Goal: Use online tool/utility: Use online tool/utility

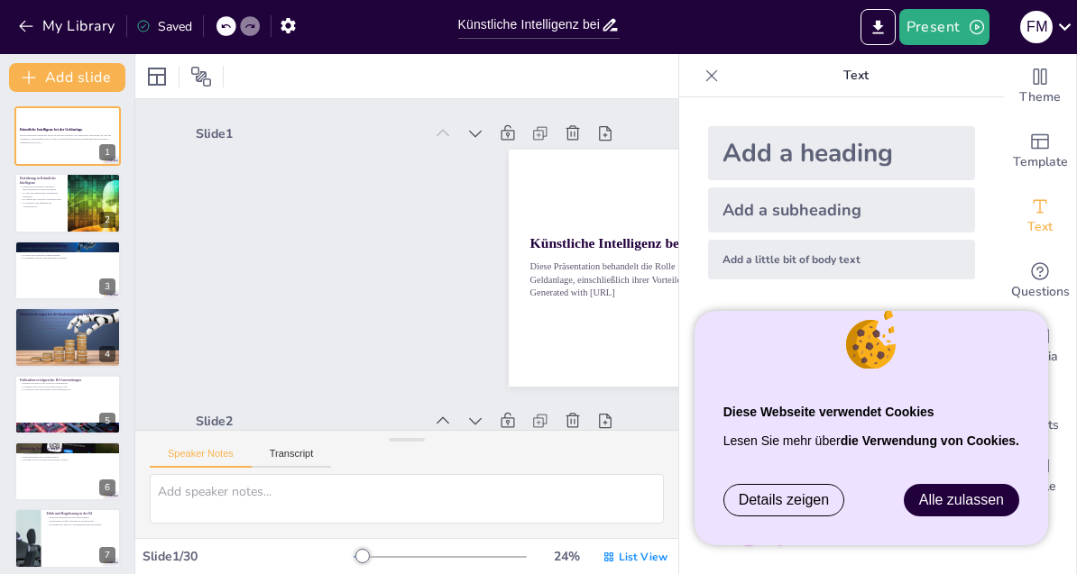
checkbox input "true"
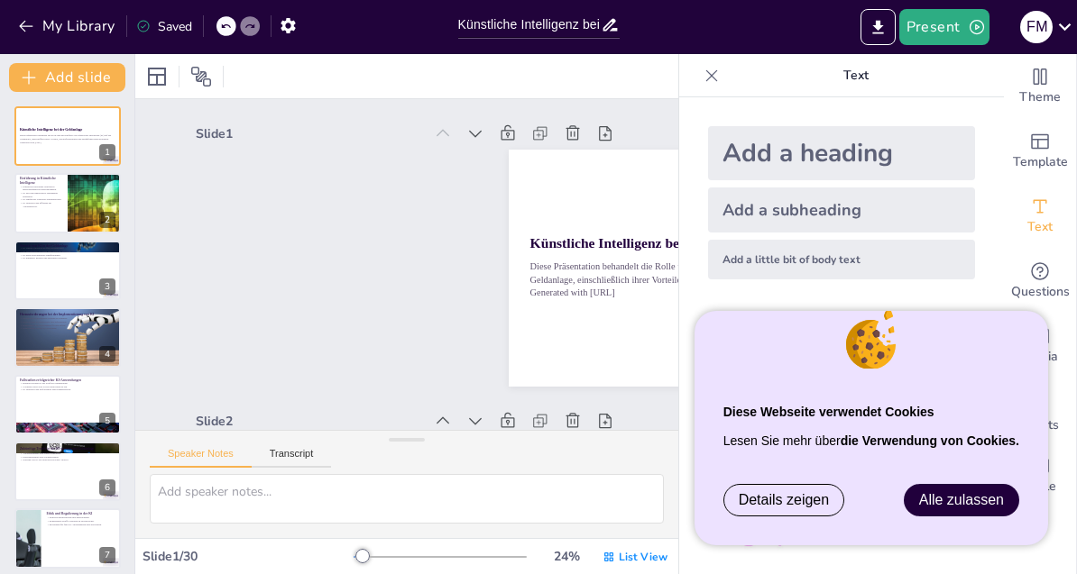
checkbox input "true"
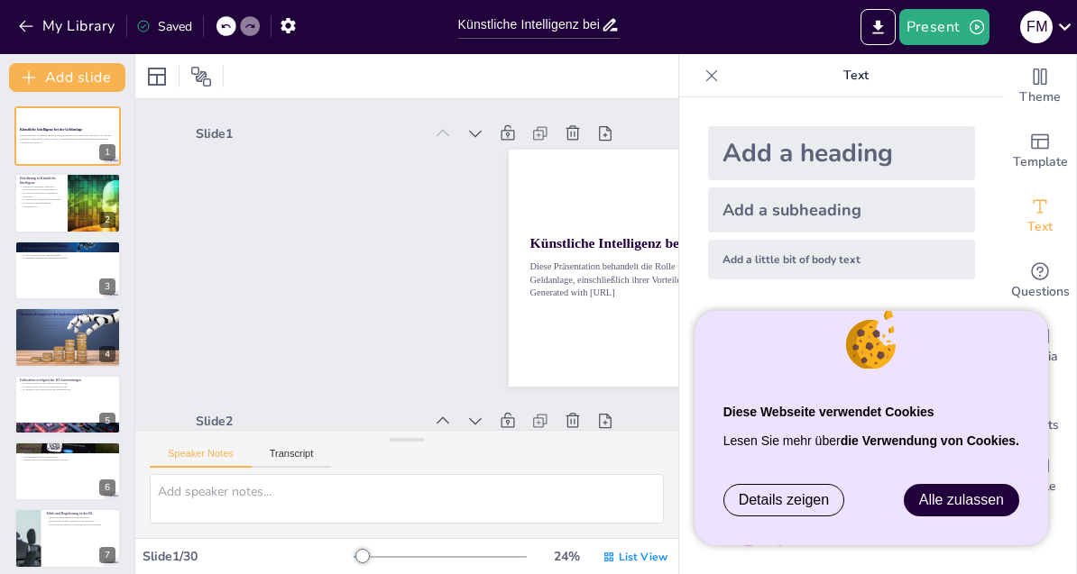
checkbox input "true"
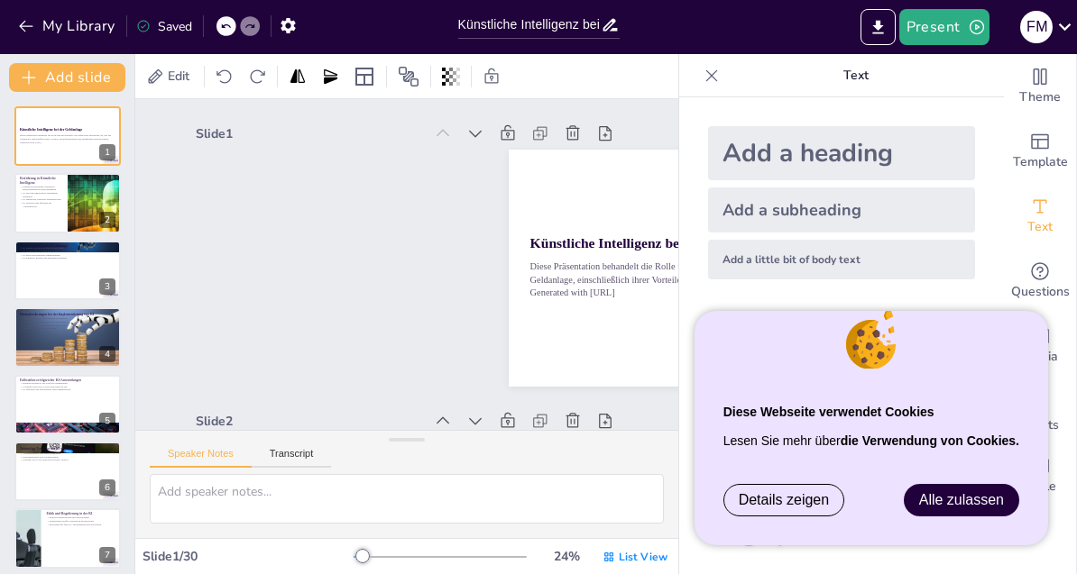
checkbox input "true"
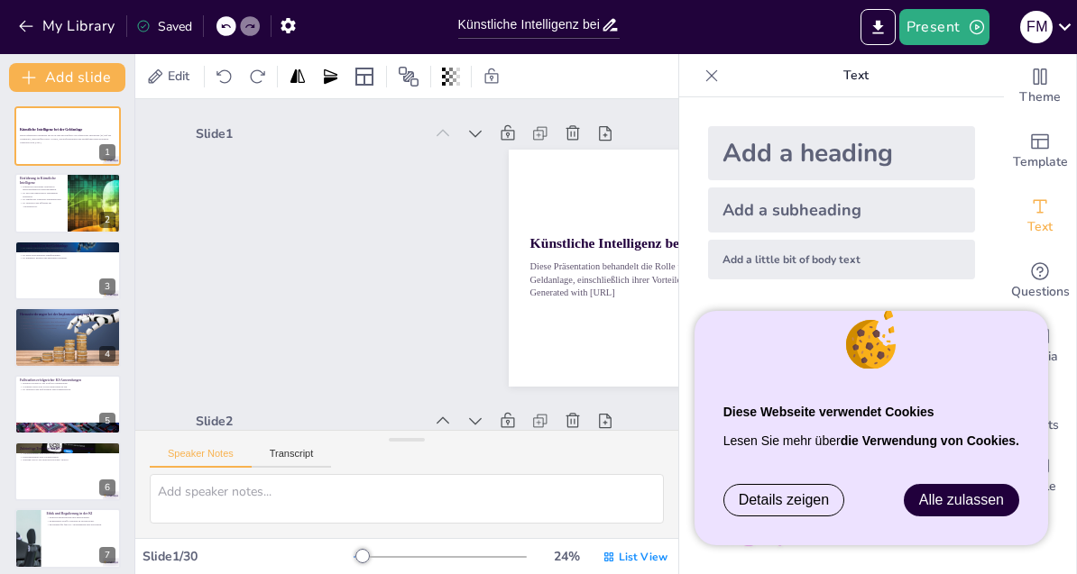
checkbox input "true"
click at [69, 154] on div at bounding box center [67, 136] width 106 height 60
checkbox input "true"
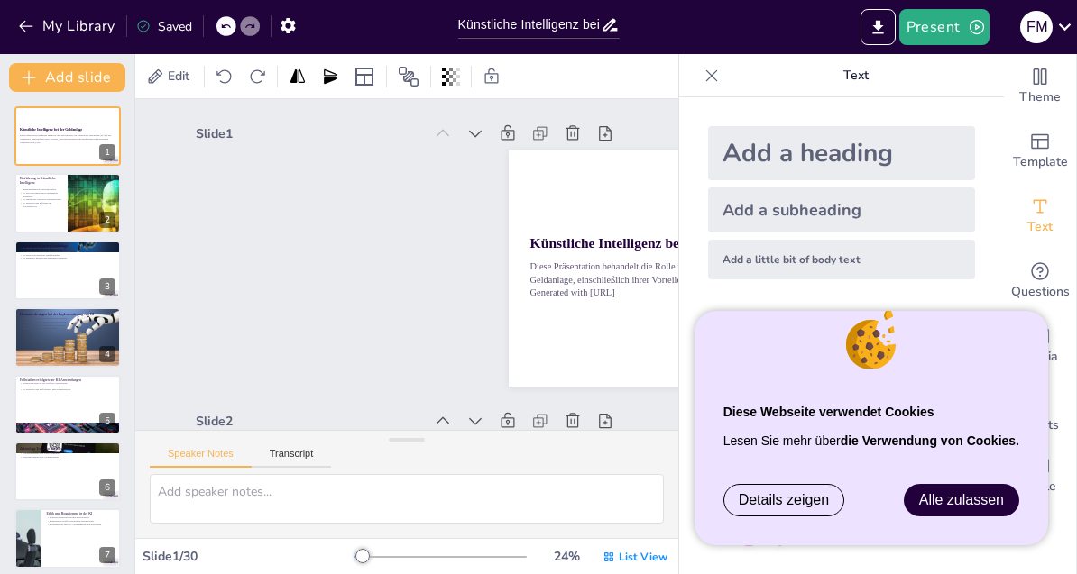
checkbox input "true"
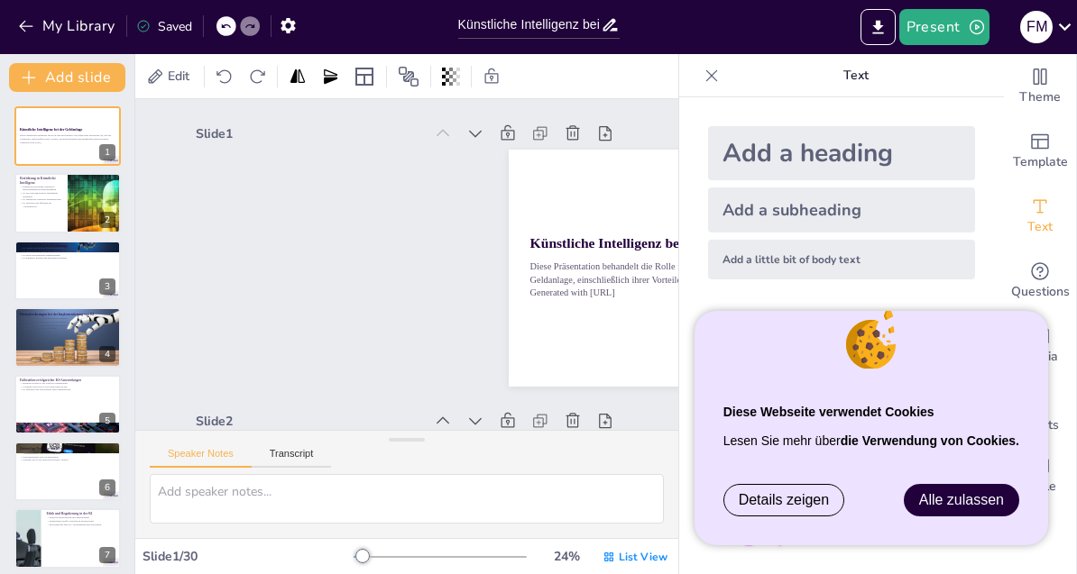
checkbox input "true"
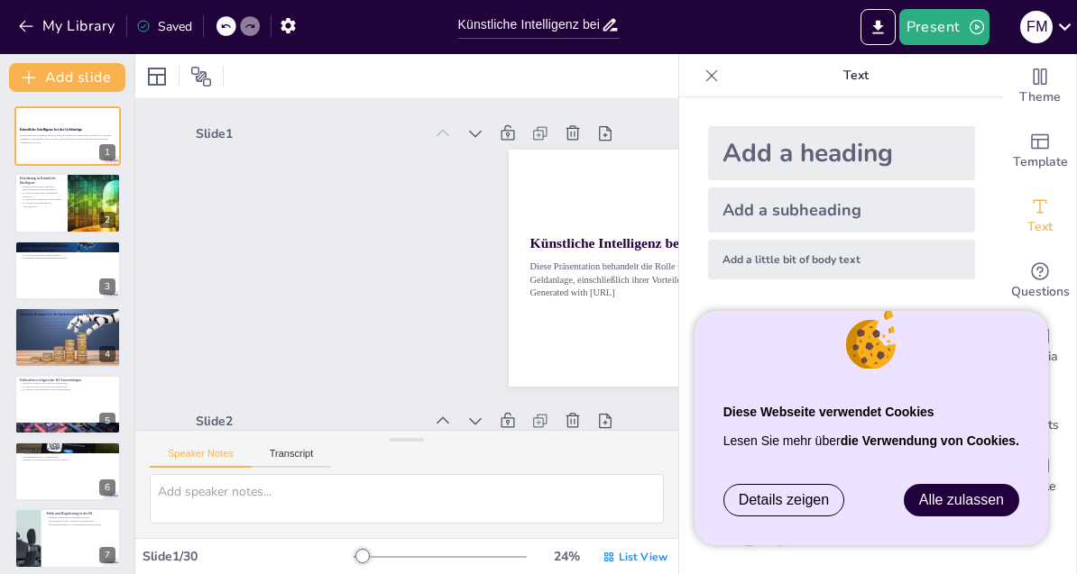
checkbox input "true"
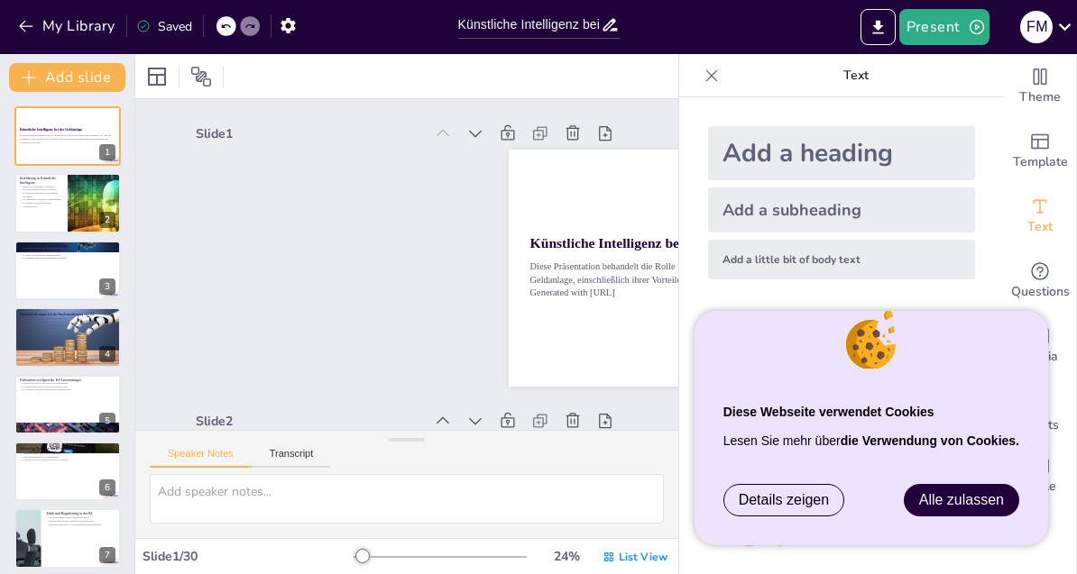
checkbox input "true"
click at [449, 292] on div "Slide 1 Künstliche Intelligenz bei der Geldanlage Diese Präsentation behandelt …" at bounding box center [407, 250] width 422 height 266
checkbox input "true"
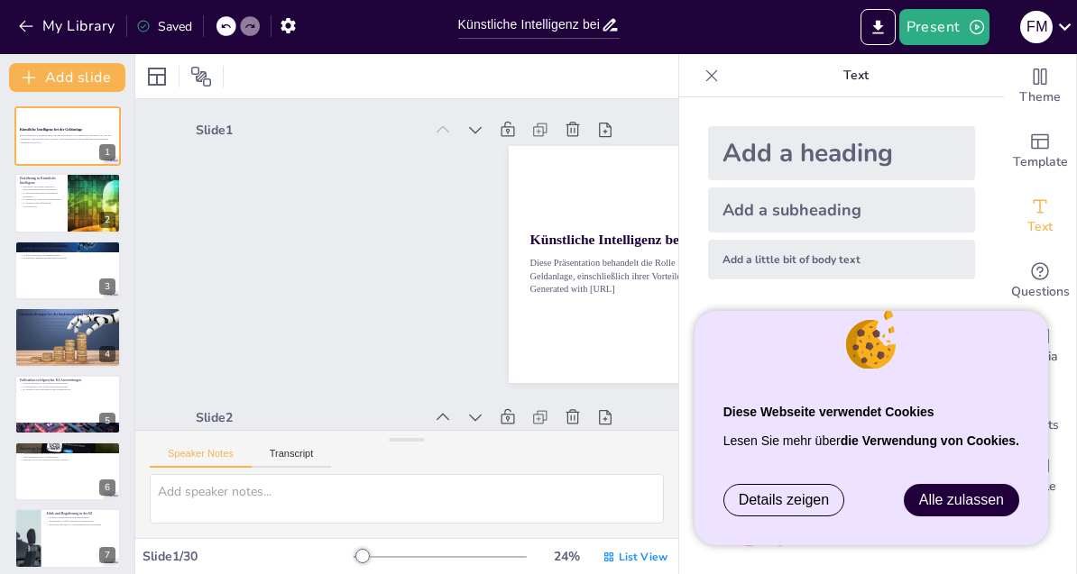
checkbox input "true"
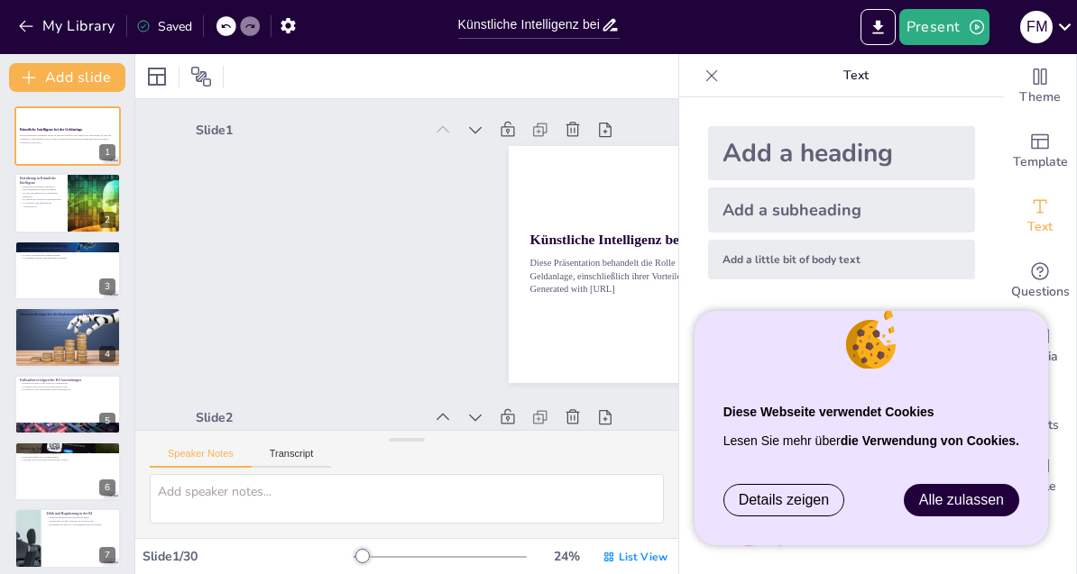
checkbox input "true"
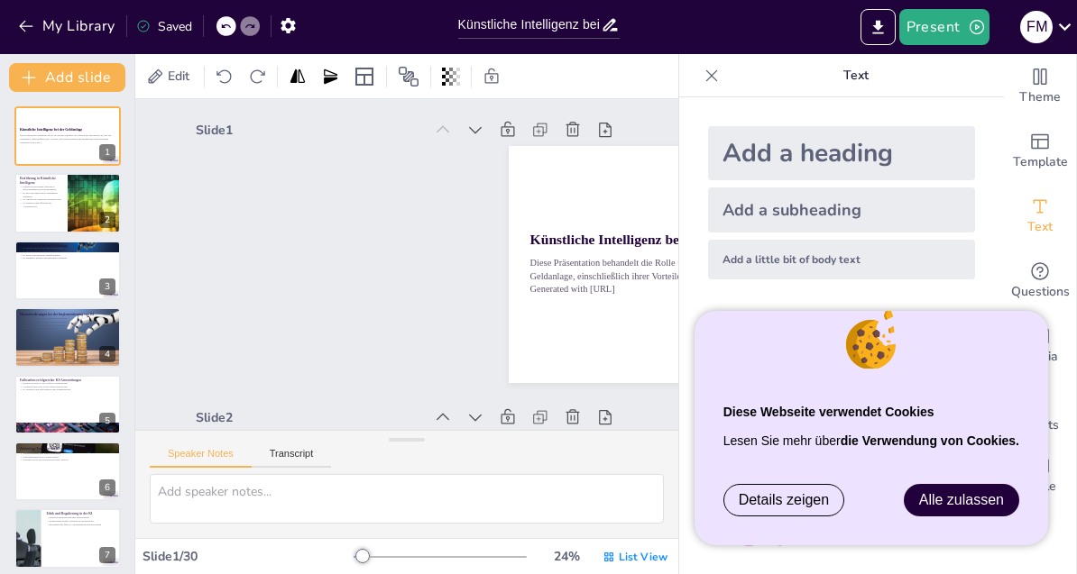
checkbox input "true"
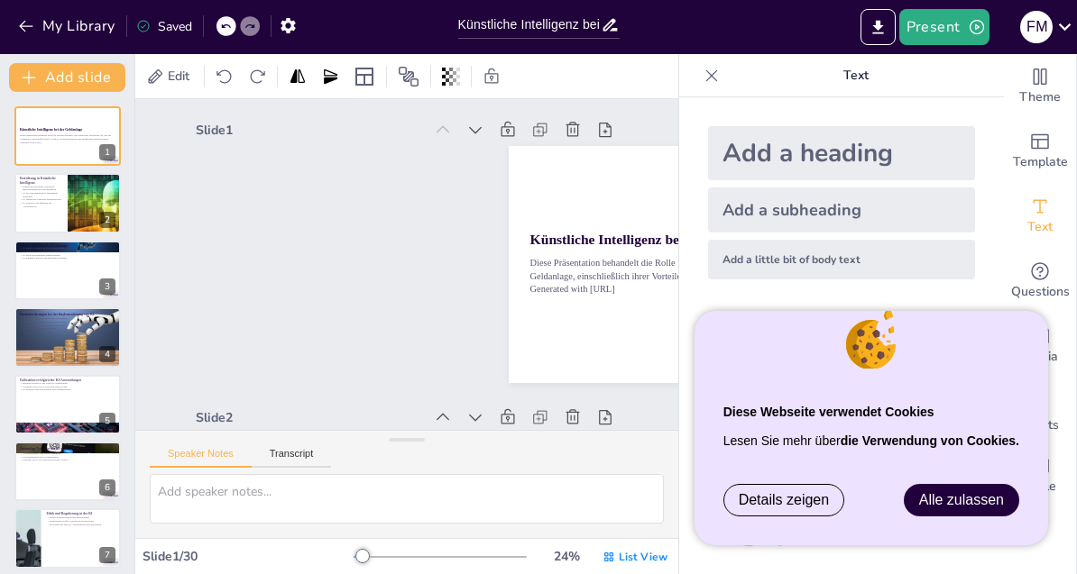
checkbox input "true"
click at [958, 501] on span "Alle zulassen" at bounding box center [961, 499] width 85 height 15
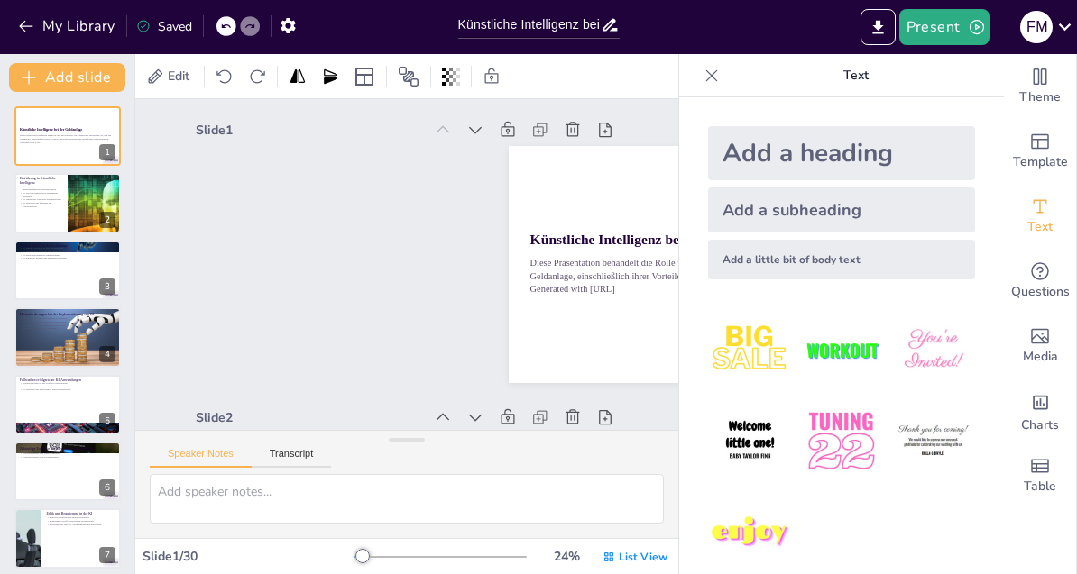
click at [959, 483] on img at bounding box center [933, 442] width 84 height 84
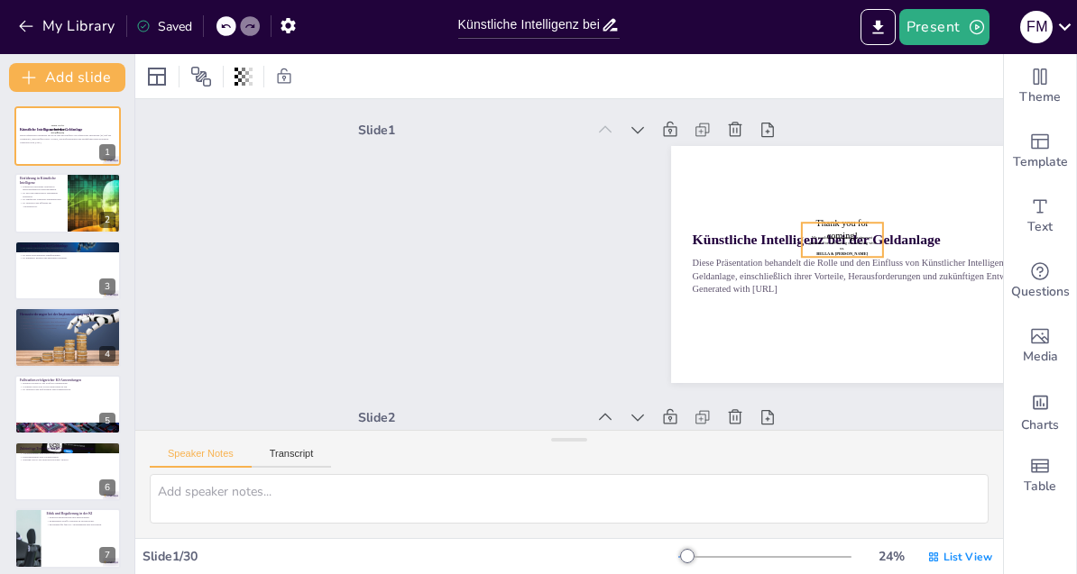
checkbox input "true"
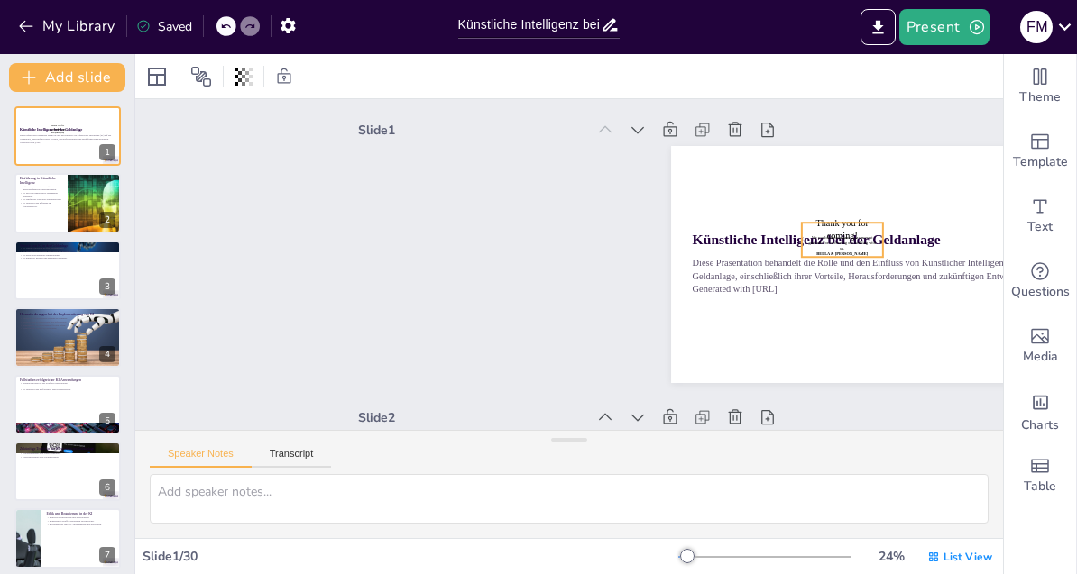
checkbox input "true"
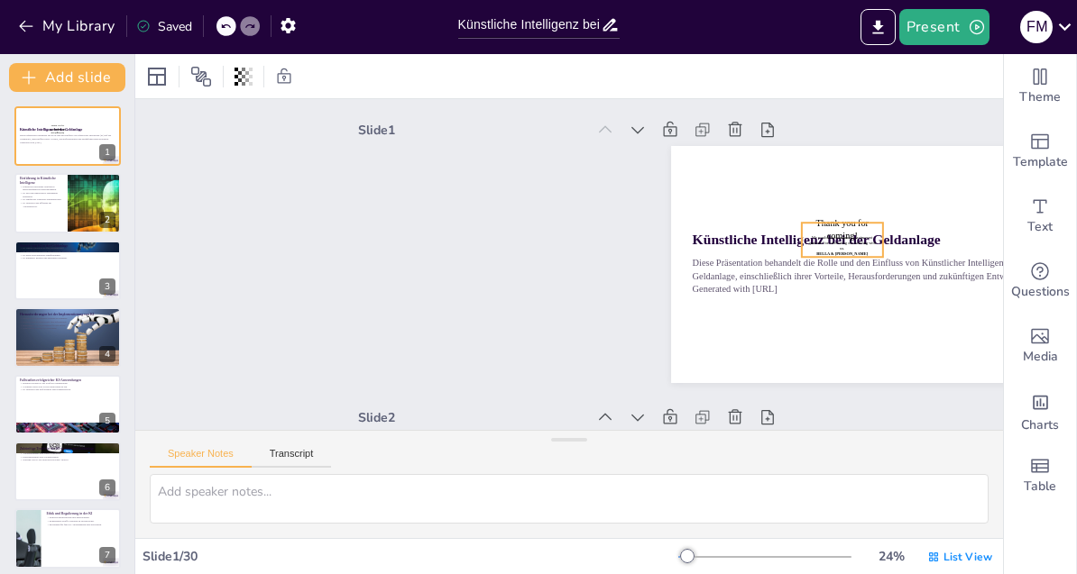
checkbox input "true"
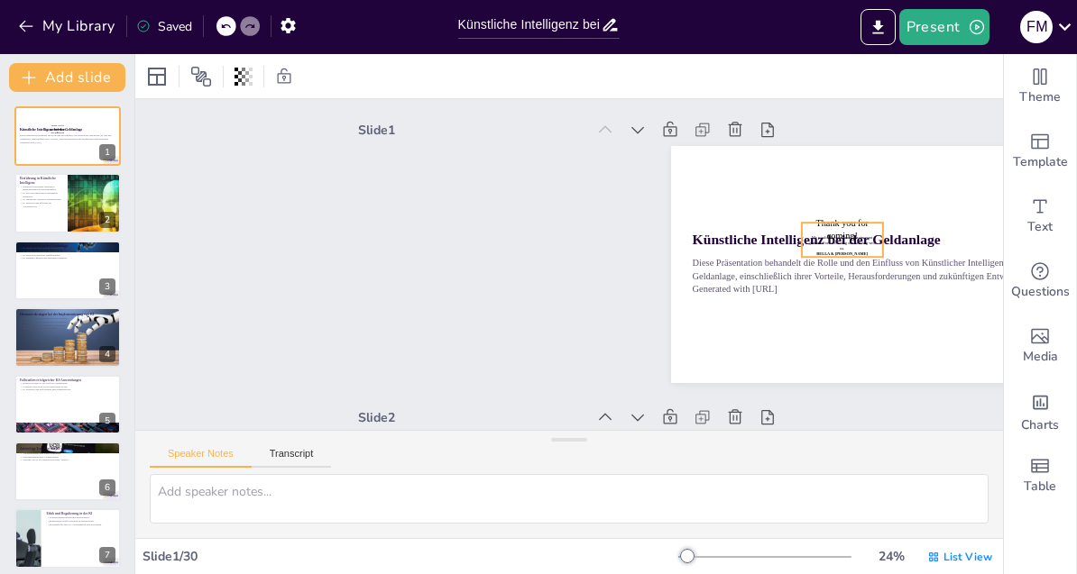
checkbox input "true"
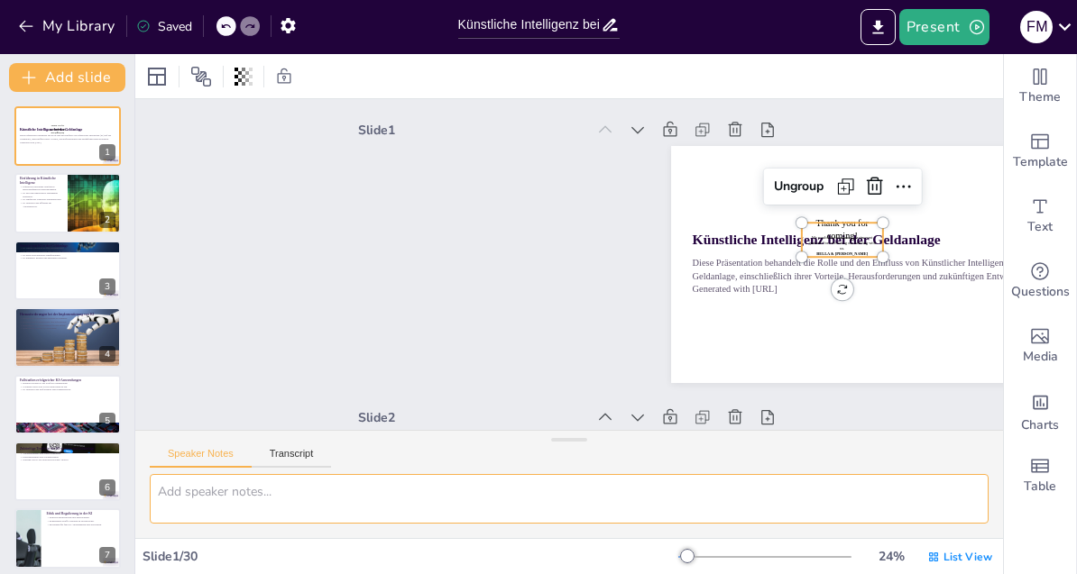
click at [840, 474] on textarea at bounding box center [569, 499] width 839 height 50
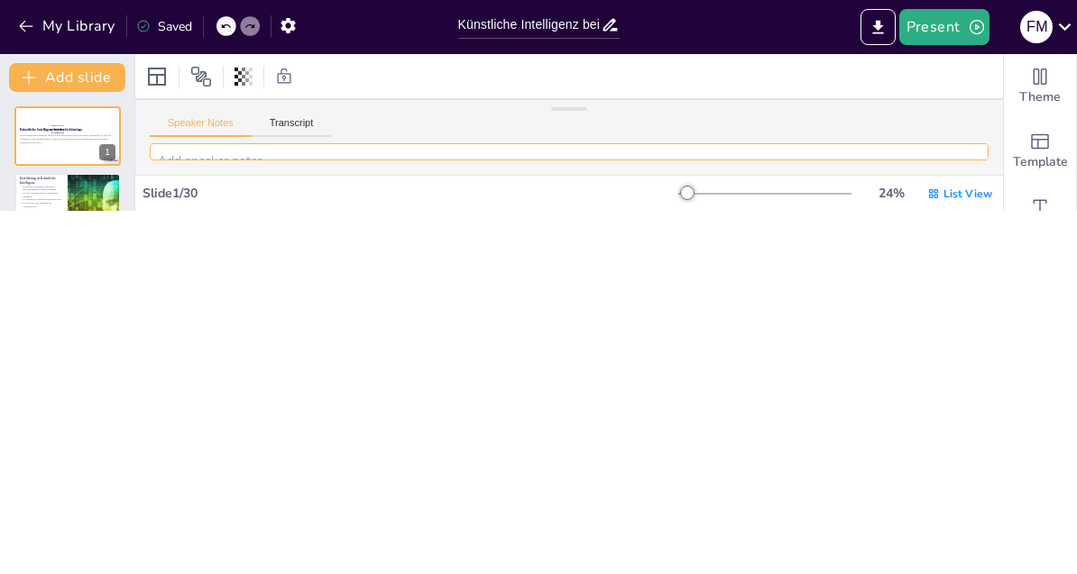
checkbox input "true"
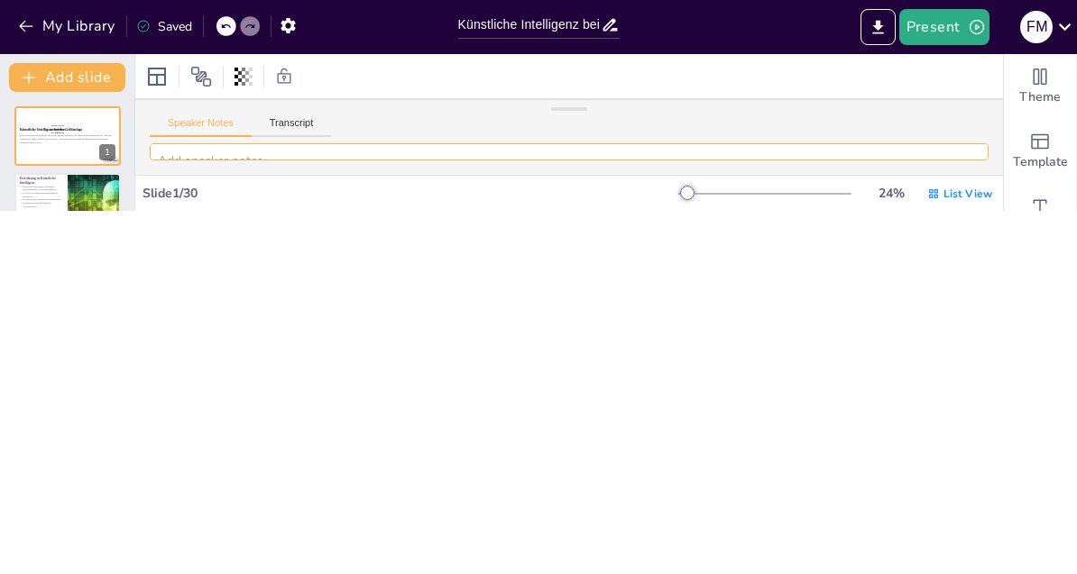
checkbox input "true"
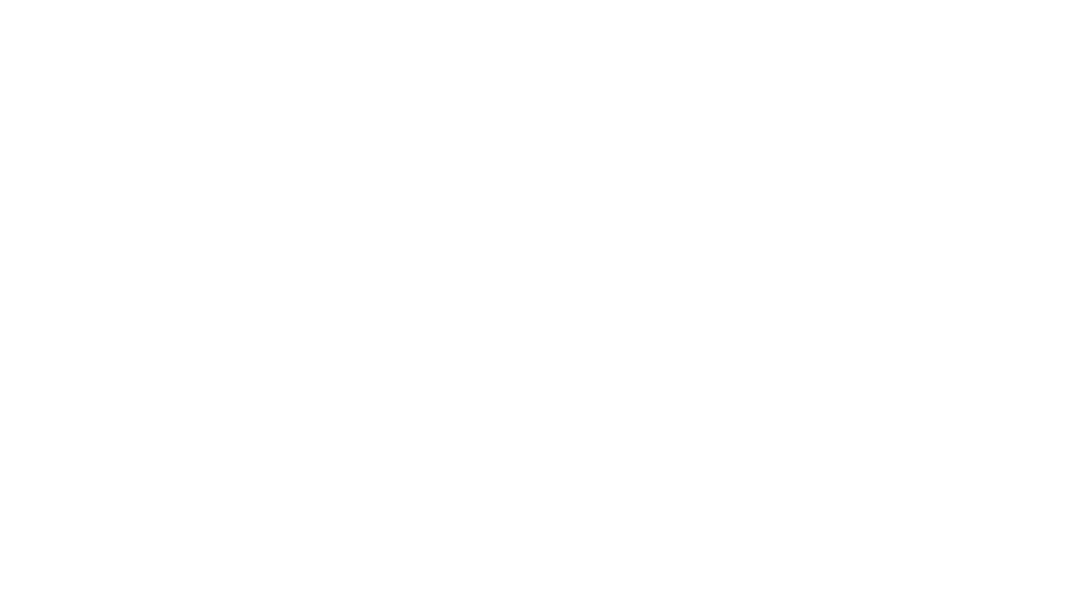
checkbox input "true"
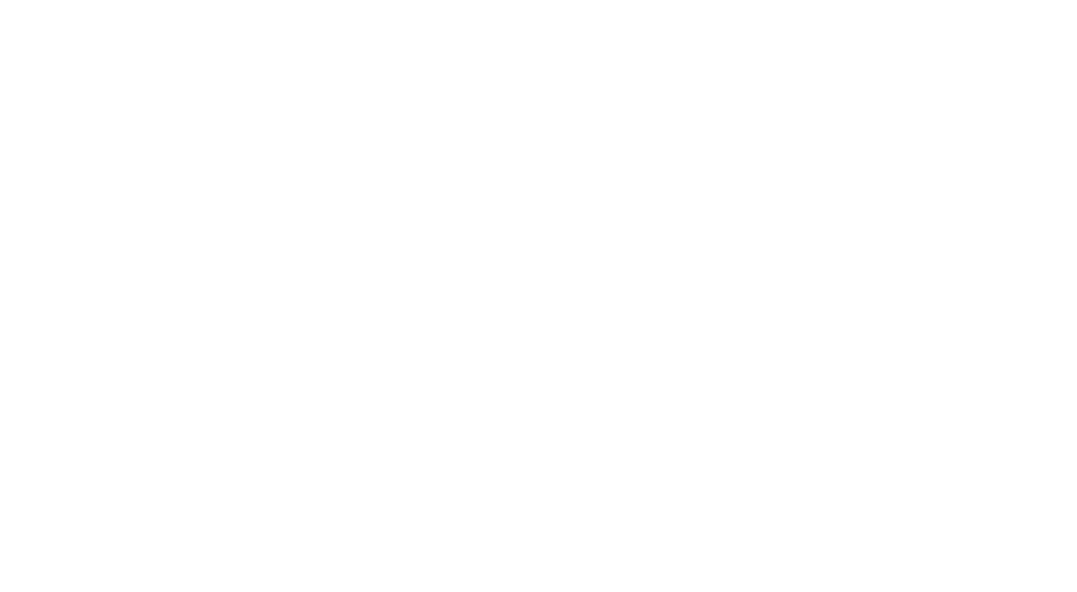
checkbox input "true"
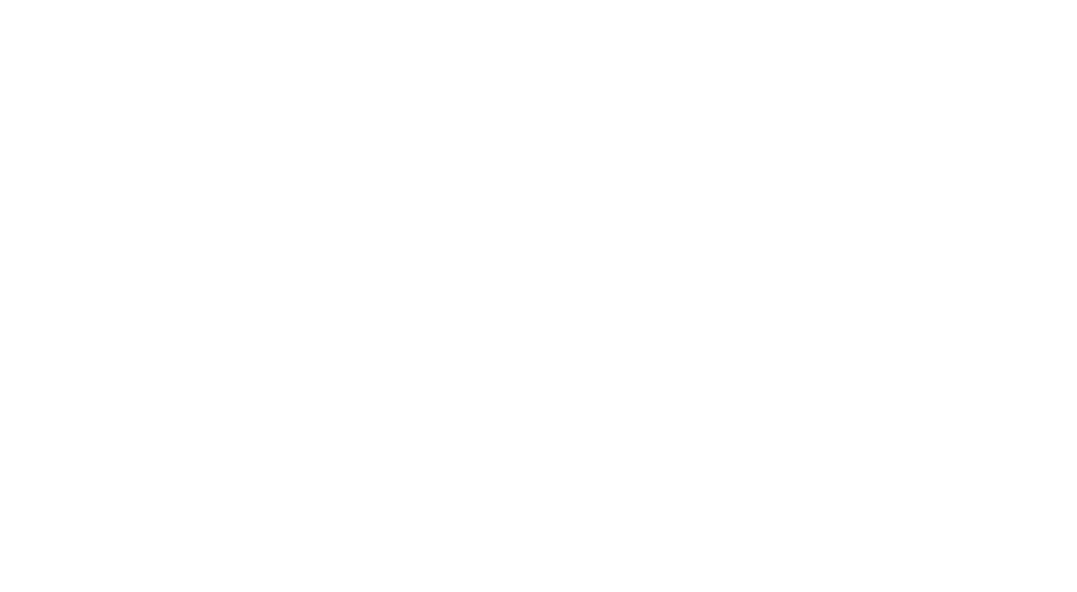
checkbox input "true"
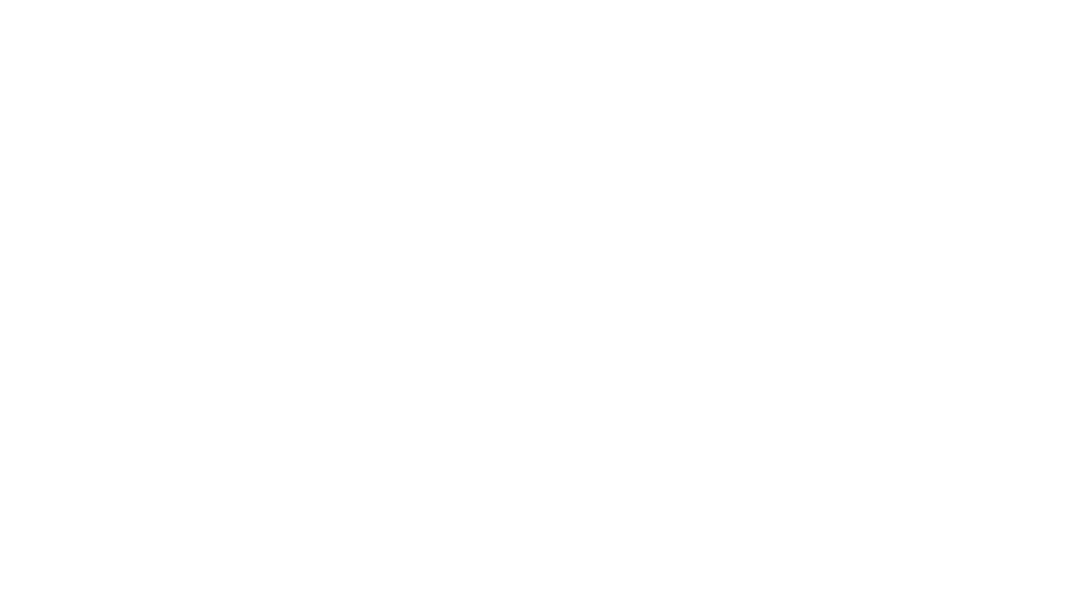
checkbox input "true"
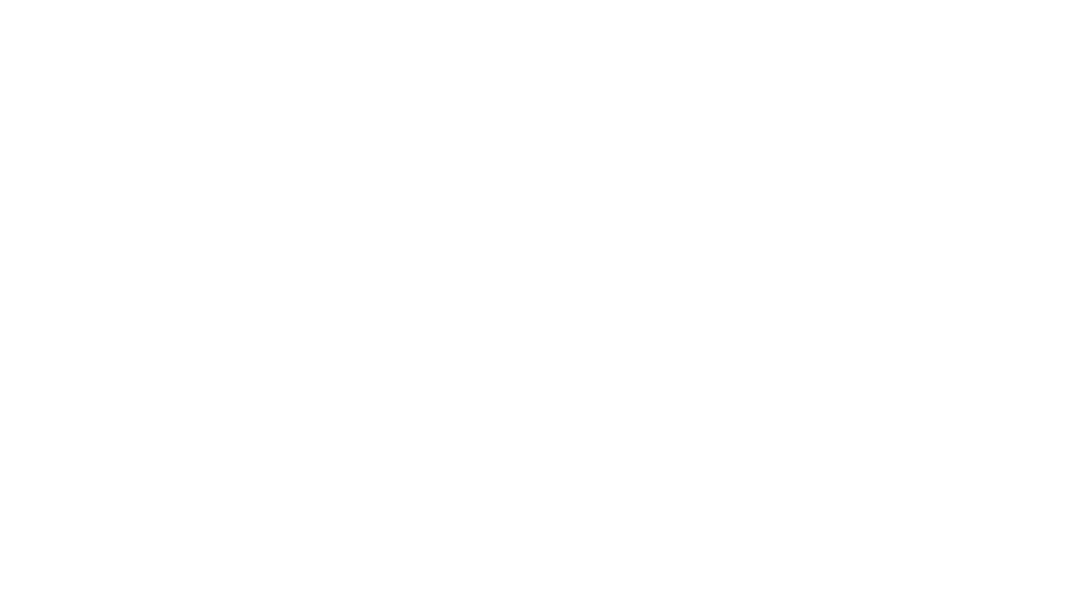
checkbox input "true"
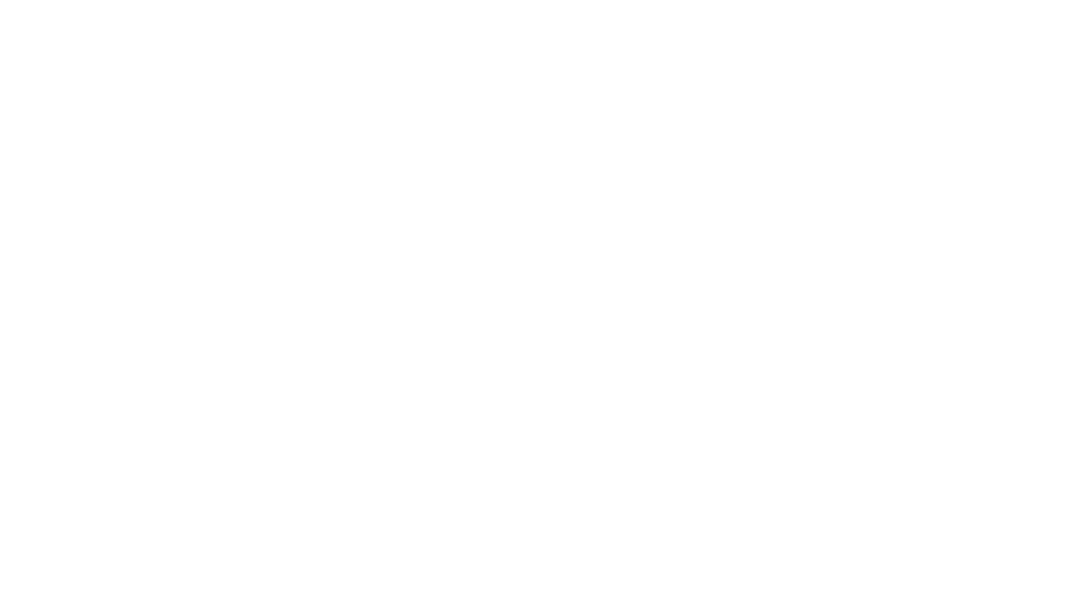
click at [757, 104] on html "Diese Webseite verwendet Cookies Lesen Sie mehr über die Verwendung von Cookies…" at bounding box center [538, 105] width 1077 height 211
checkbox input "true"
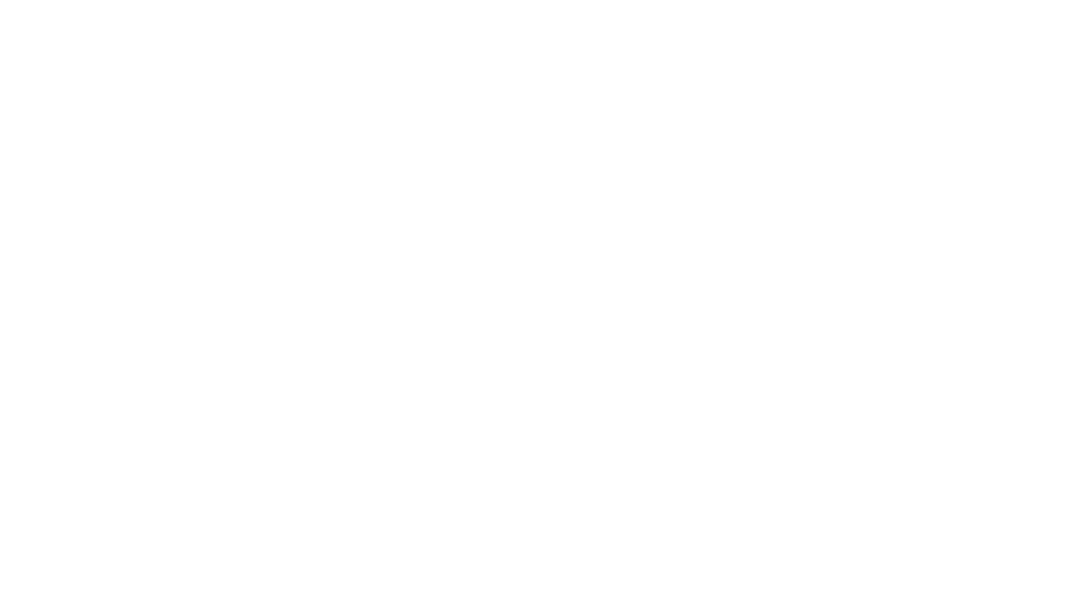
checkbox input "true"
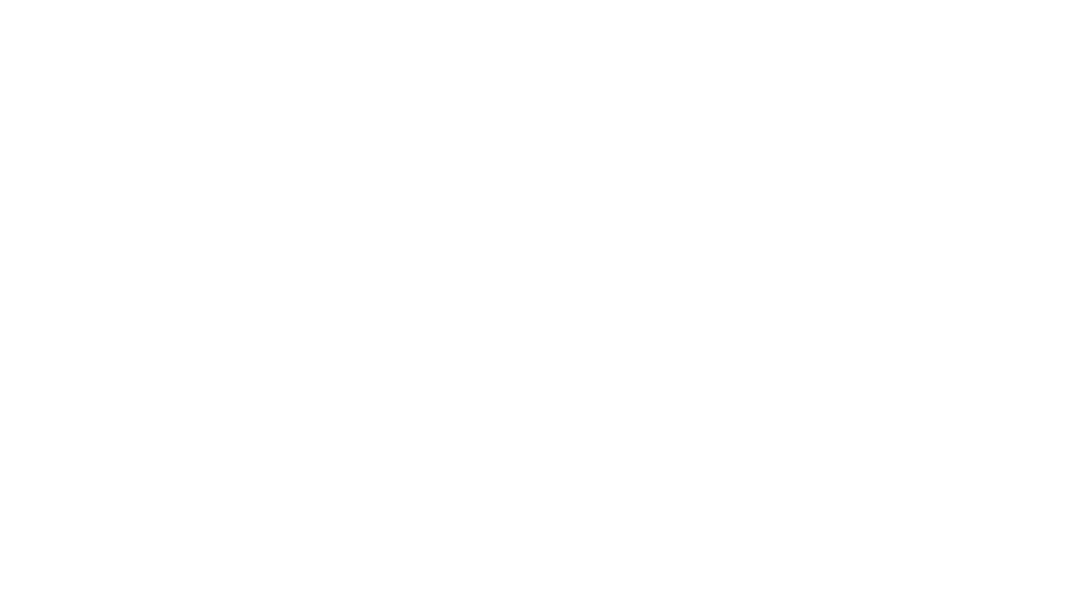
checkbox input "true"
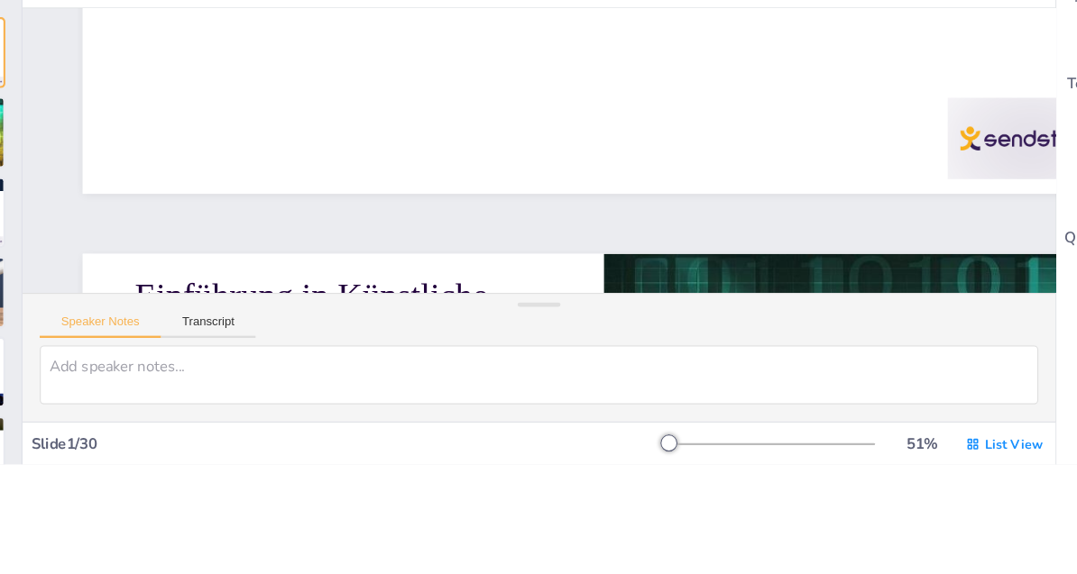
checkbox input "true"
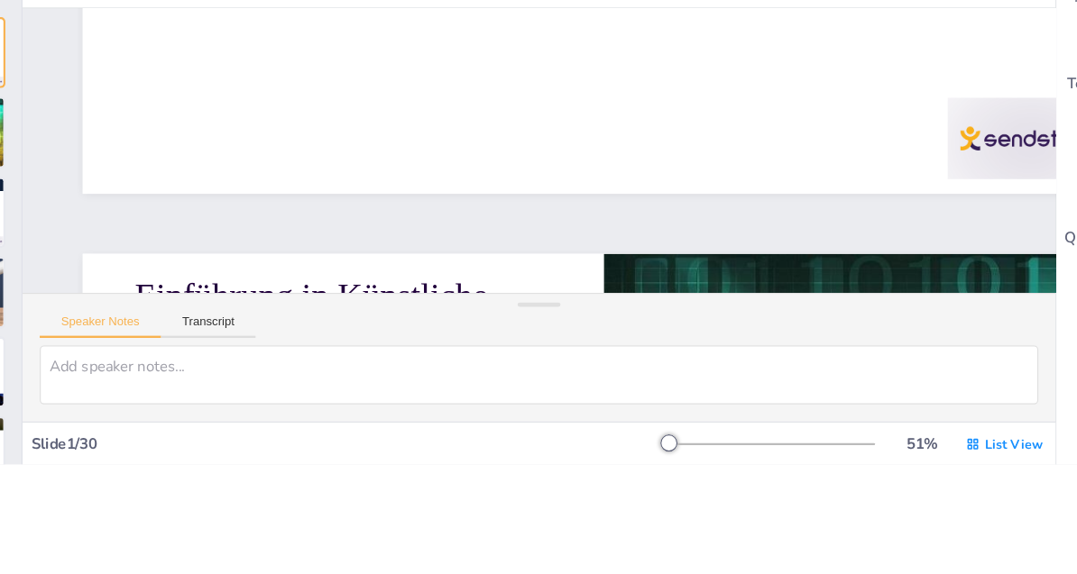
checkbox input "true"
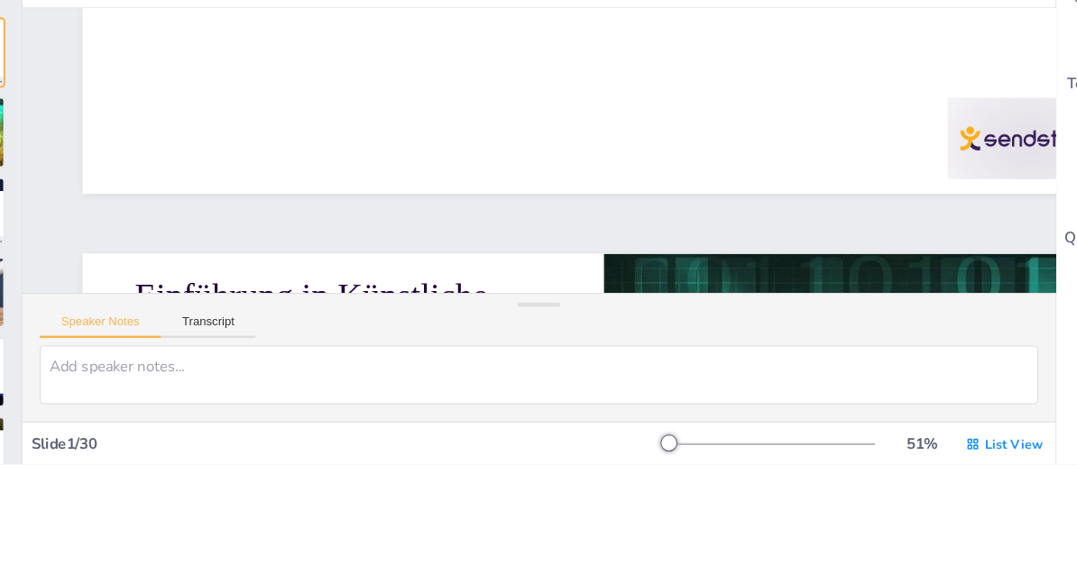
checkbox input "true"
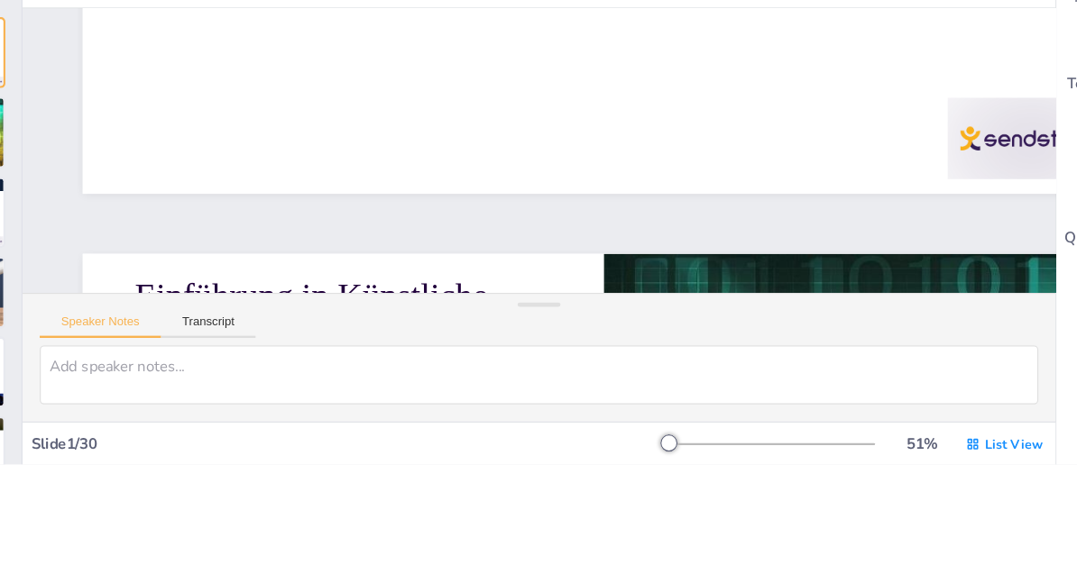
checkbox input "true"
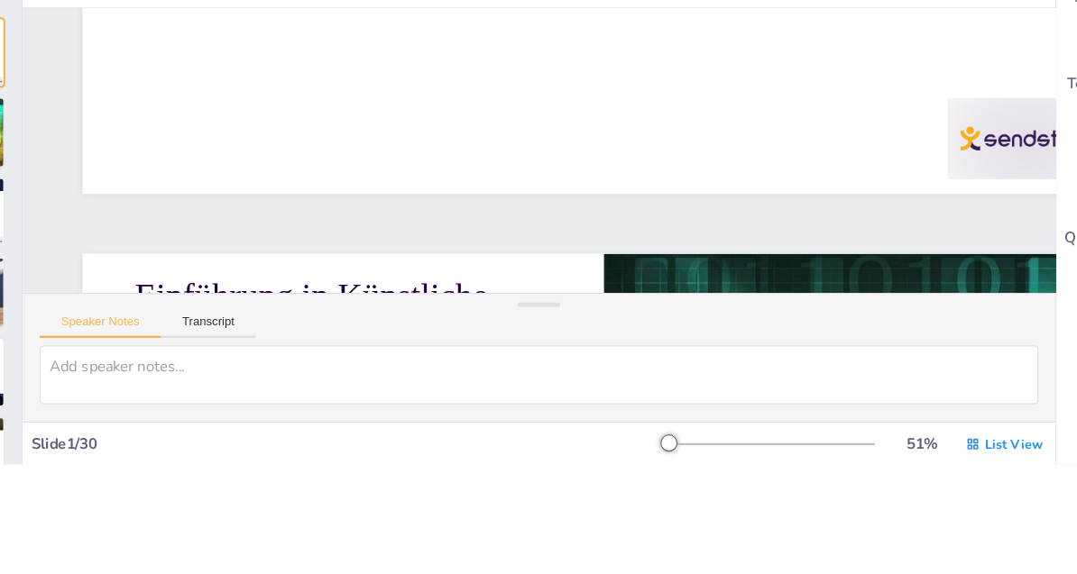
checkbox input "true"
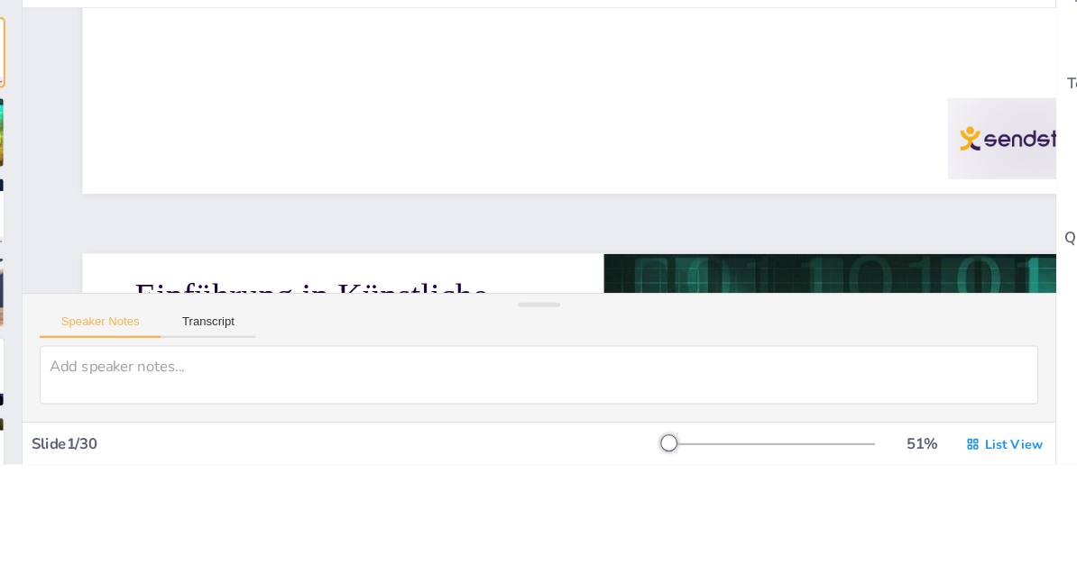
checkbox input "true"
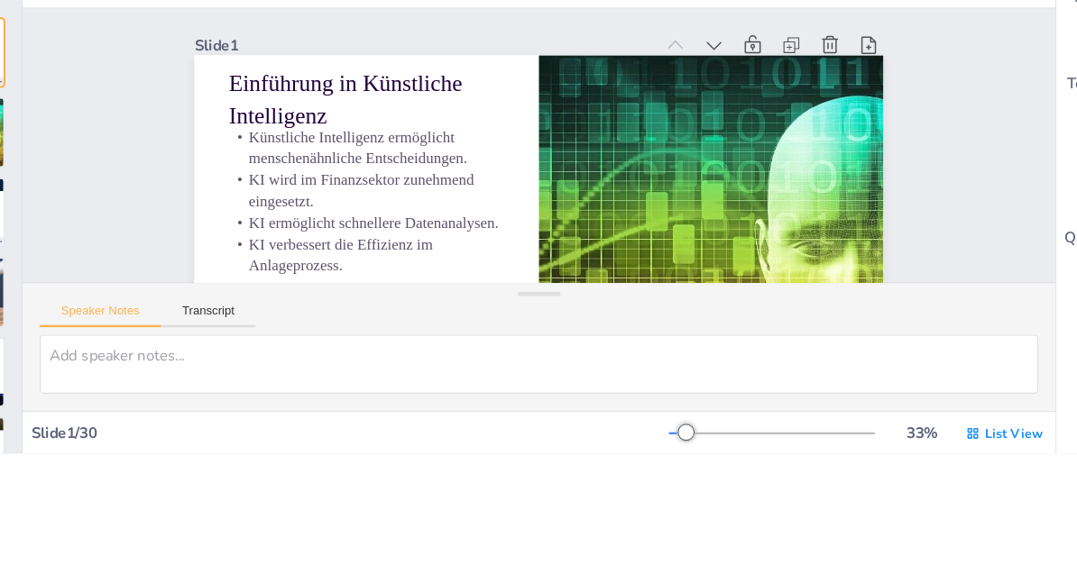
checkbox input "true"
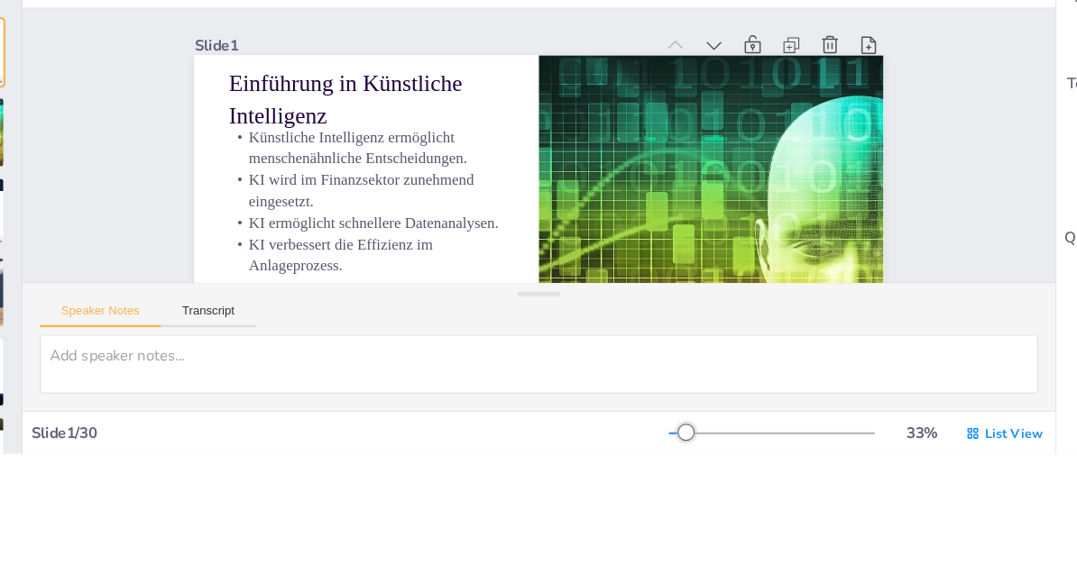
checkbox input "true"
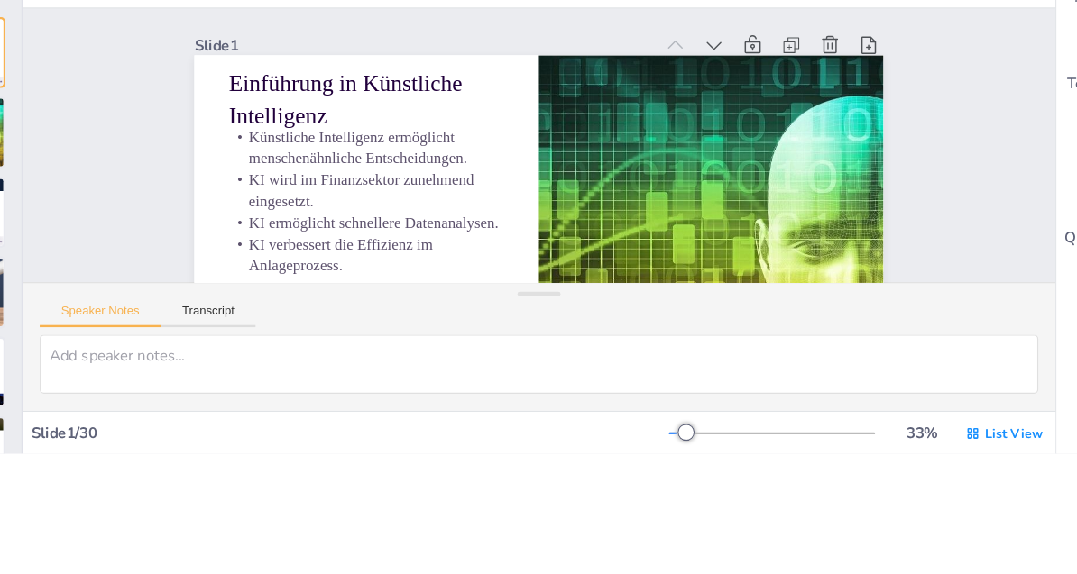
checkbox input "true"
